Goal: Transaction & Acquisition: Purchase product/service

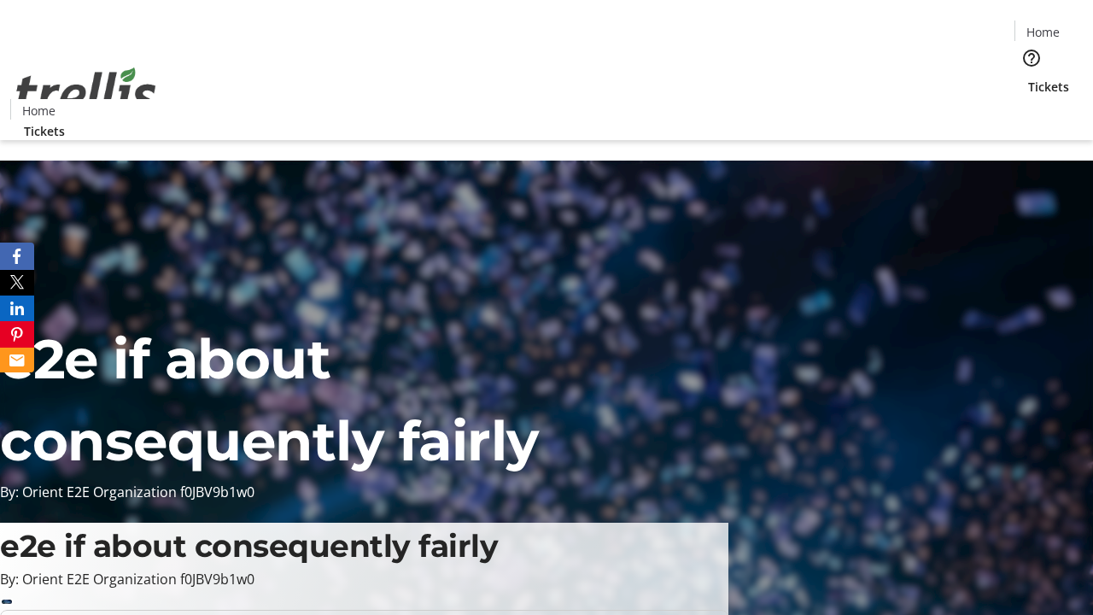
click at [1028, 78] on span "Tickets" at bounding box center [1048, 87] width 41 height 18
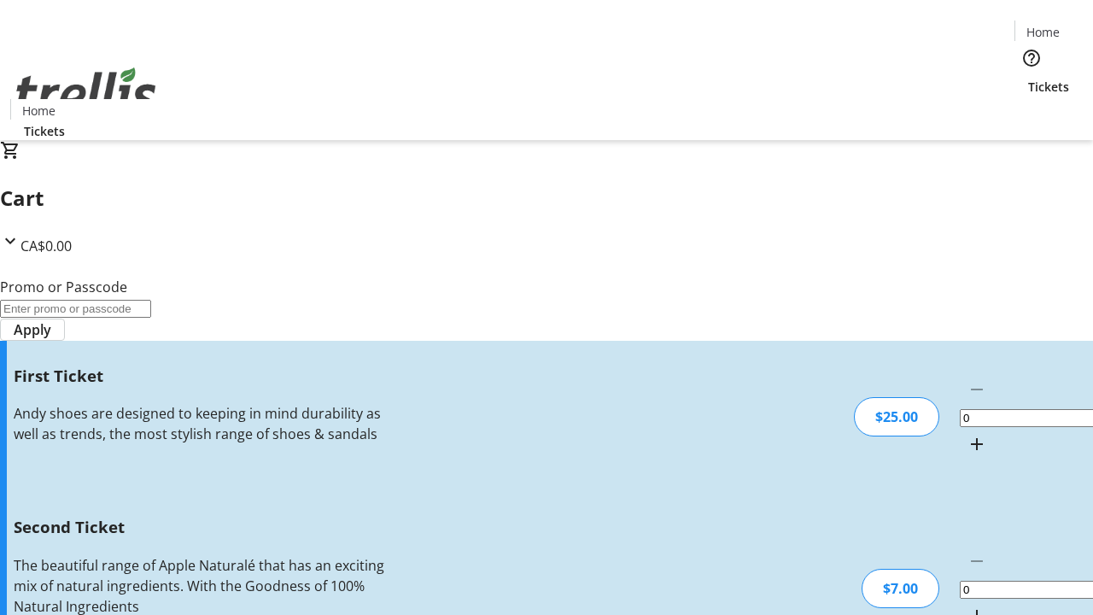
click at [967, 434] on mat-icon "Increment by one" at bounding box center [977, 444] width 20 height 20
type input "1"
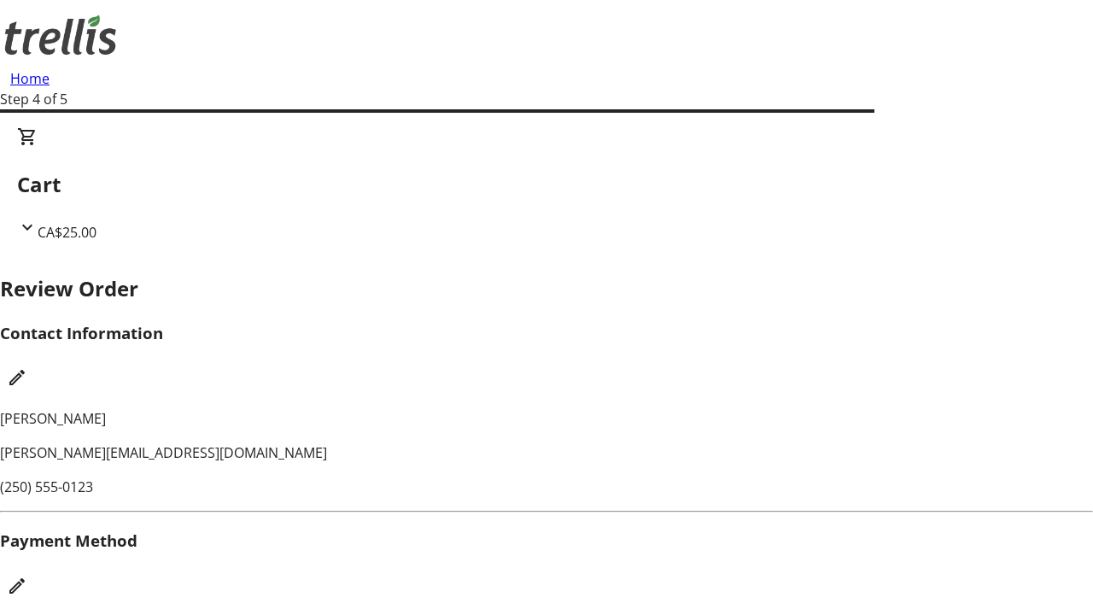
click at [27, 576] on mat-icon "Edit Payment Method" at bounding box center [17, 586] width 20 height 20
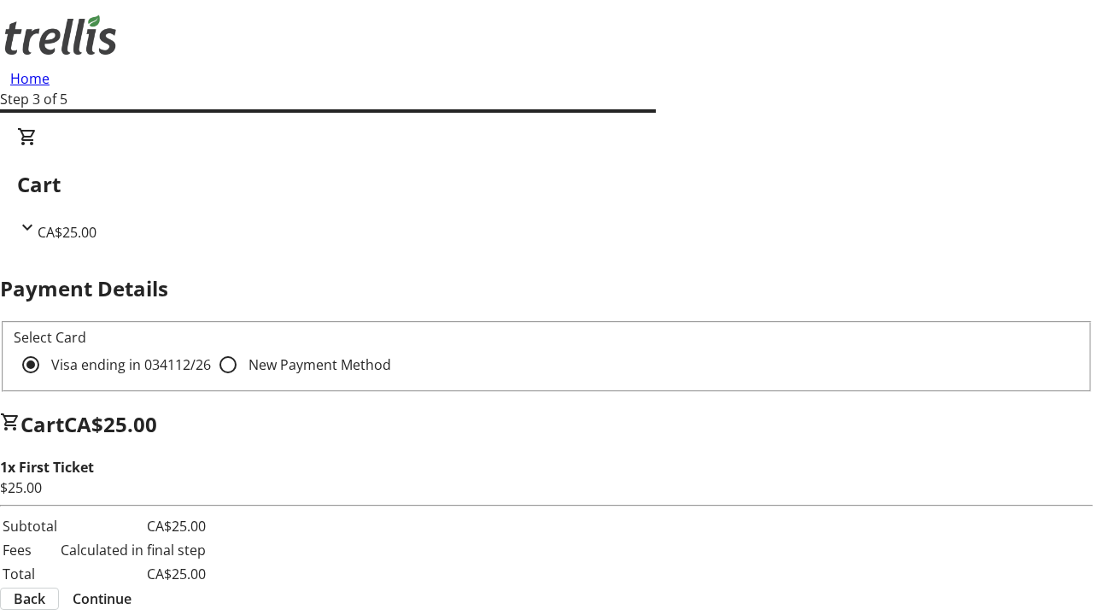
click at [211, 348] on input "New Payment Method" at bounding box center [228, 365] width 34 height 34
radio input "true"
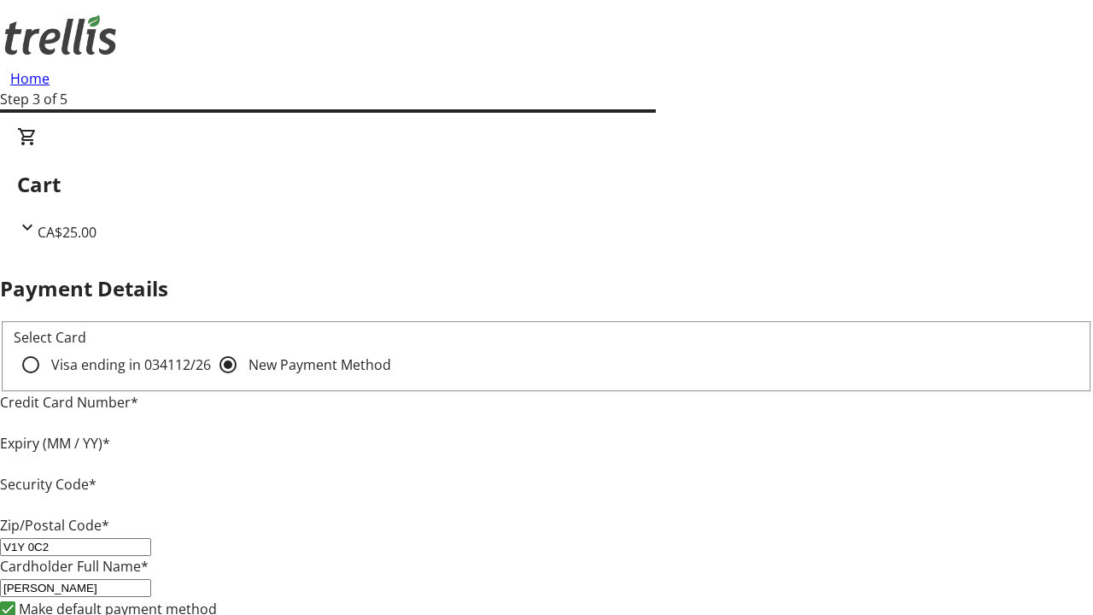
type input "V1Y 0C2"
